Goal: Task Accomplishment & Management: Use online tool/utility

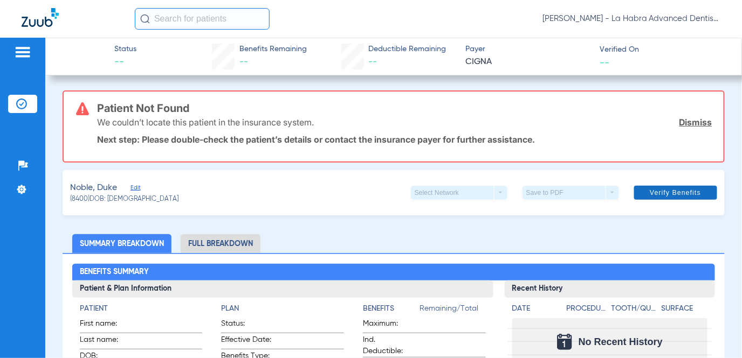
click at [672, 194] on span "Verify Benefits" at bounding box center [674, 193] width 51 height 9
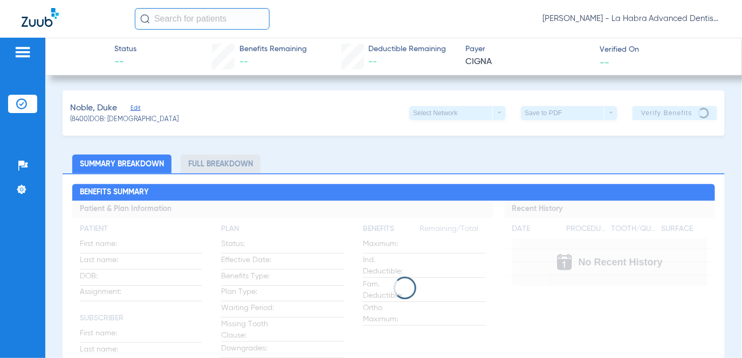
click at [295, 124] on div "Noble, Duke Edit (8400) DOB: 09/05/2006 Select Network arrow_drop_down Save to …" at bounding box center [393, 113] width 661 height 45
drag, startPoint x: 295, startPoint y: 124, endPoint x: 368, endPoint y: 167, distance: 84.1
click at [368, 167] on ul "Summary Breakdown Full Breakdown" at bounding box center [393, 164] width 661 height 19
click at [408, 287] on span at bounding box center [404, 287] width 27 height 27
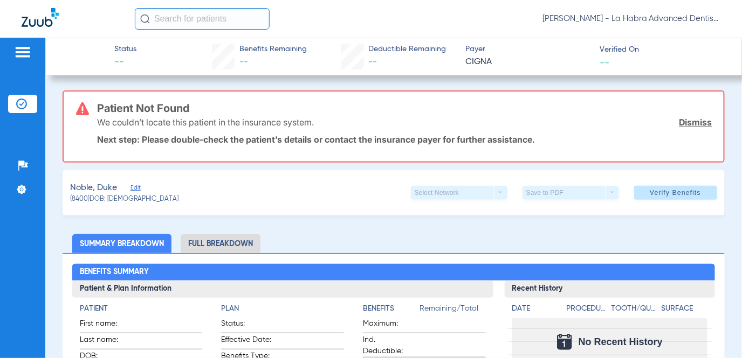
click at [202, 17] on input "text" at bounding box center [202, 19] width 135 height 22
click at [164, 20] on input "text" at bounding box center [202, 19] width 135 height 22
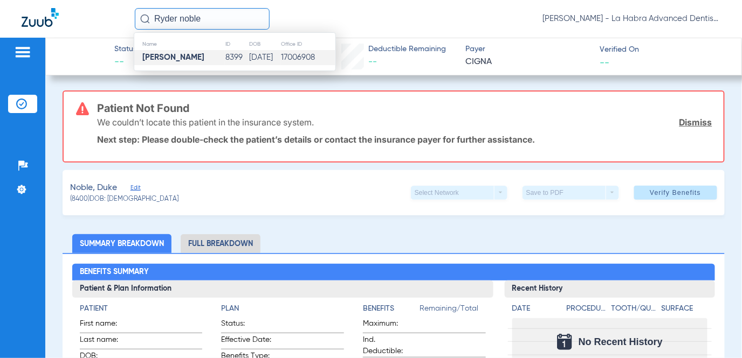
click at [172, 55] on strong "[PERSON_NAME]" at bounding box center [173, 57] width 62 height 8
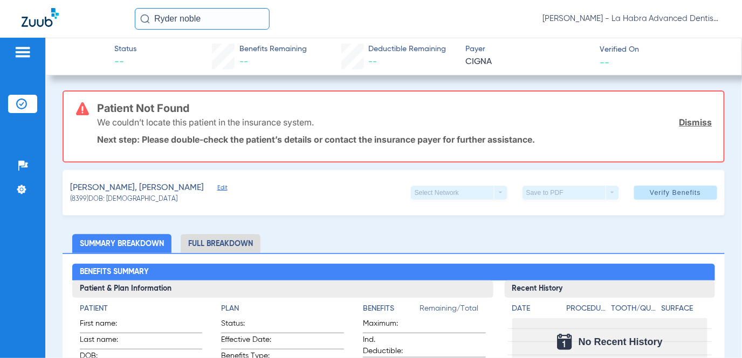
drag, startPoint x: 209, startPoint y: 17, endPoint x: 83, endPoint y: 17, distance: 125.6
click at [83, 17] on div "Ryder noble [PERSON_NAME] - La Habra Advanced Dentistry | Unison Dental Group" at bounding box center [371, 19] width 742 height 38
click at [183, 18] on input "hoss" at bounding box center [202, 19] width 135 height 22
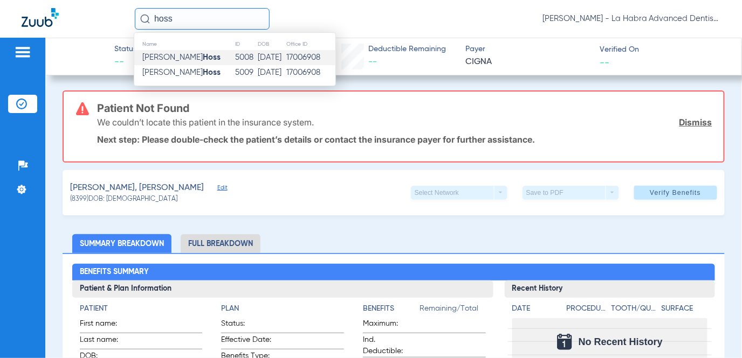
type input "hoss"
click at [203, 57] on strong "Hoss" at bounding box center [212, 57] width 18 height 8
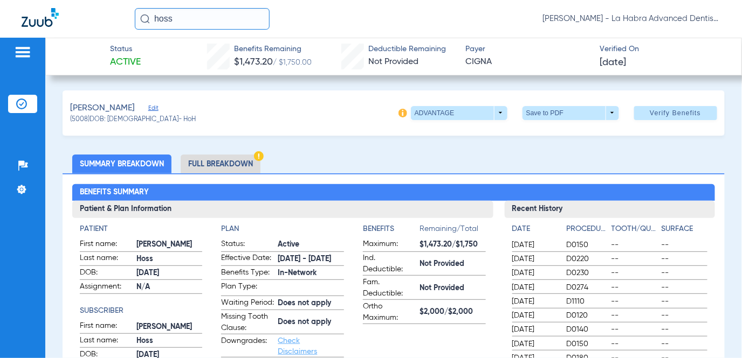
drag, startPoint x: 199, startPoint y: 21, endPoint x: 140, endPoint y: 11, distance: 60.1
click at [140, 11] on input "hoss" at bounding box center [202, 19] width 135 height 22
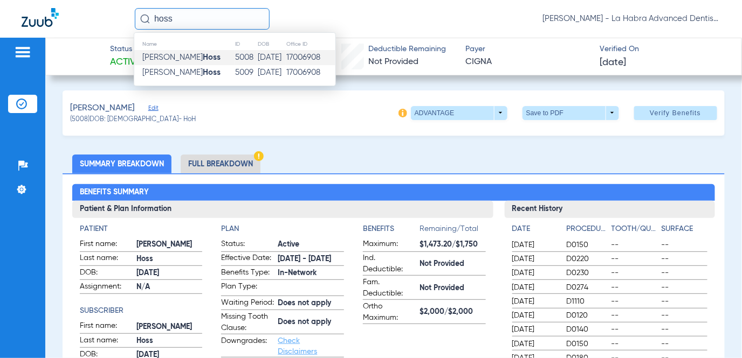
click at [287, 25] on div "hoss Name ID DOB Office ID [PERSON_NAME] 5008 [DATE] 17006908 [PERSON_NAME] 500…" at bounding box center [427, 19] width 585 height 22
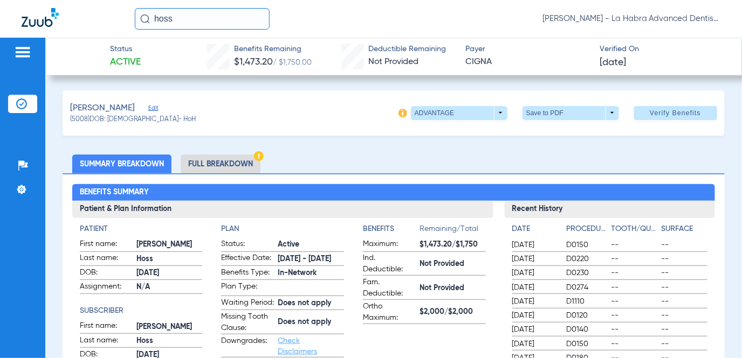
drag, startPoint x: 196, startPoint y: 23, endPoint x: 126, endPoint y: 18, distance: 70.2
click at [126, 18] on div "hoss [PERSON_NAME] - La Habra Advanced Dentistry | Unison Dental Group" at bounding box center [371, 19] width 742 height 38
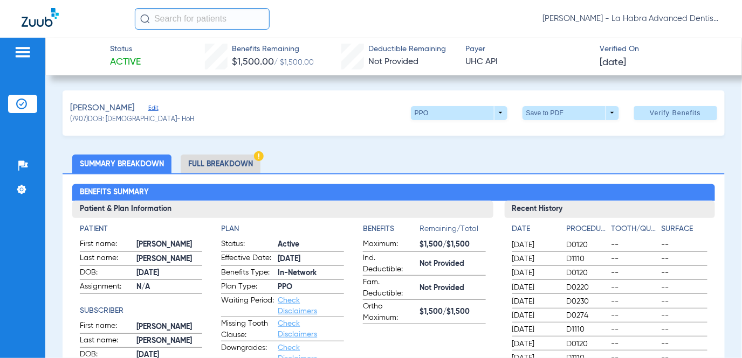
click at [243, 162] on li "Full Breakdown" at bounding box center [221, 164] width 80 height 19
